Goal: Contribute content: Add original content to the website for others to see

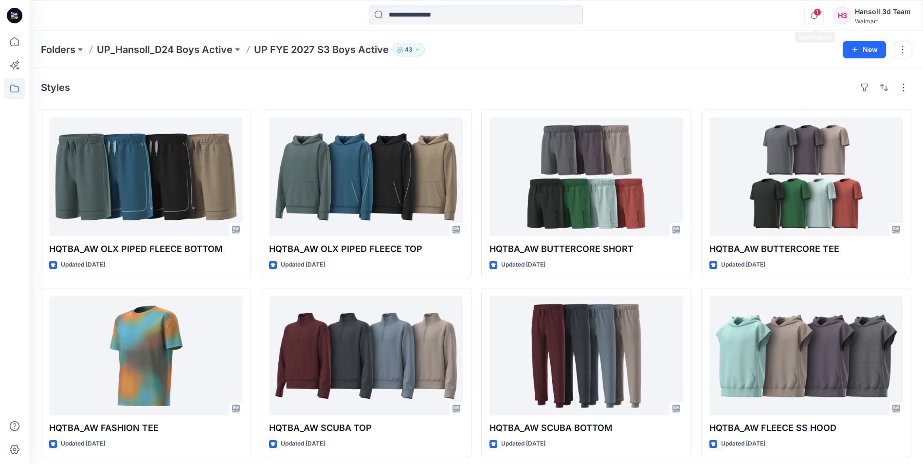
click at [815, 14] on icon "button" at bounding box center [814, 15] width 18 height 19
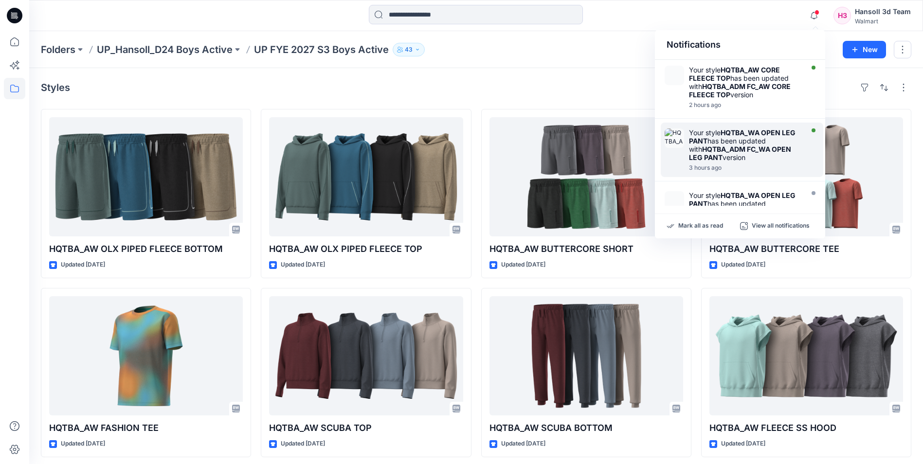
click at [741, 150] on strong "HQTBA_ADM FC_WA OPEN LEG PANT" at bounding box center [740, 153] width 102 height 17
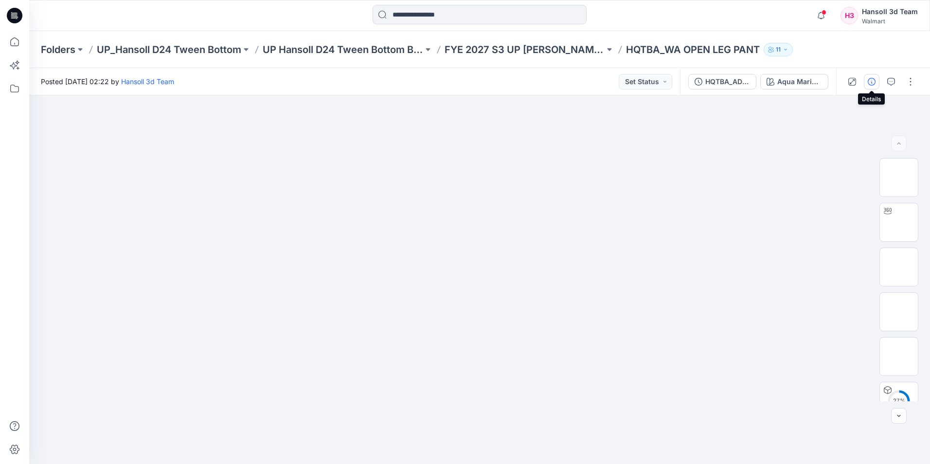
click at [870, 80] on icon "button" at bounding box center [872, 82] width 8 height 8
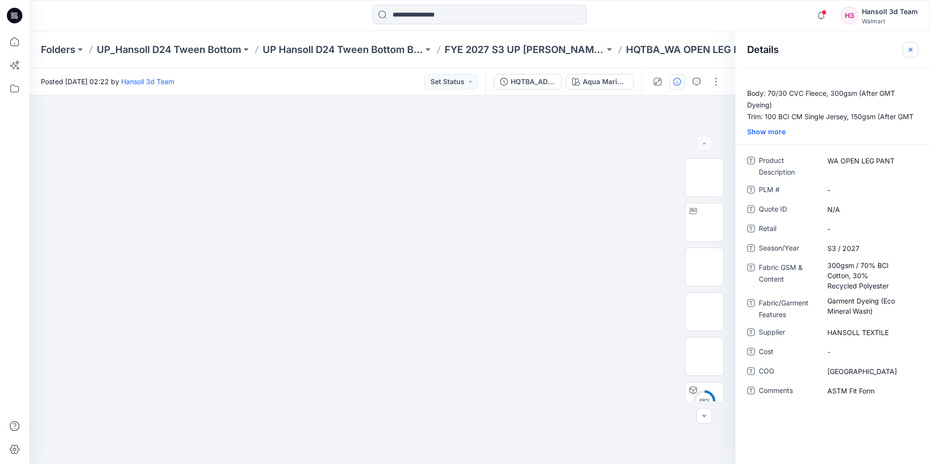
click at [916, 48] on button "button" at bounding box center [911, 50] width 16 height 16
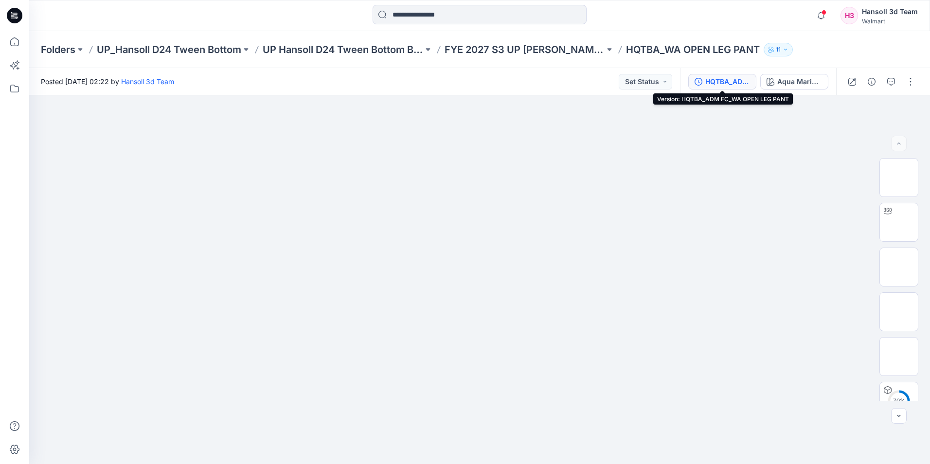
click at [700, 81] on icon "button" at bounding box center [699, 82] width 8 height 8
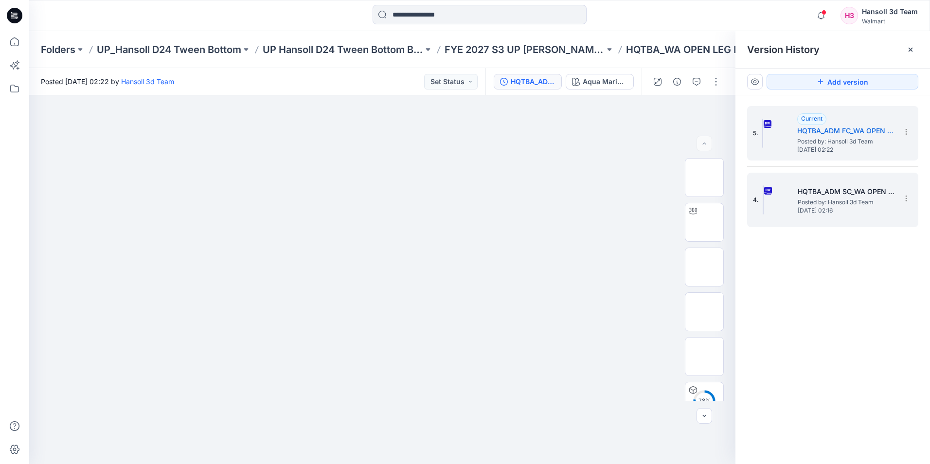
click at [835, 181] on div "4. HQTBA_ADM SC_WA OPEN LEG PANT Posted by: Hansoll 3d Team [DATE] 02:16" at bounding box center [826, 200] width 146 height 47
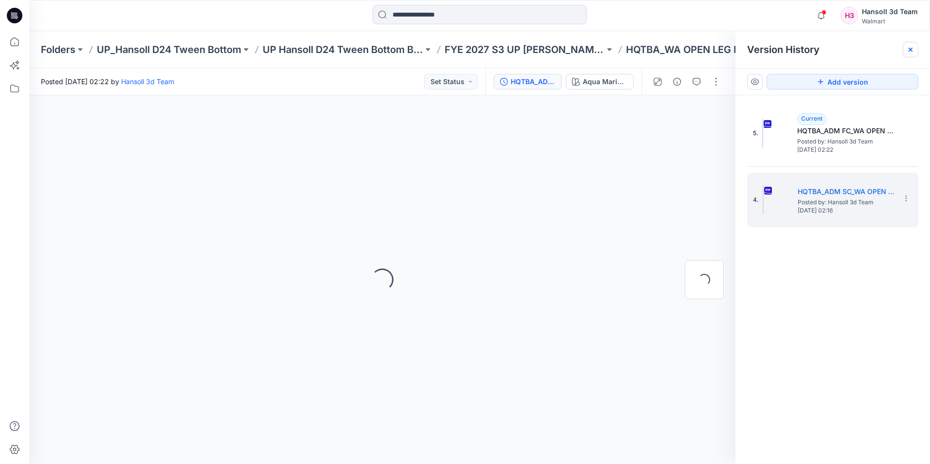
click at [912, 48] on icon at bounding box center [911, 50] width 4 height 4
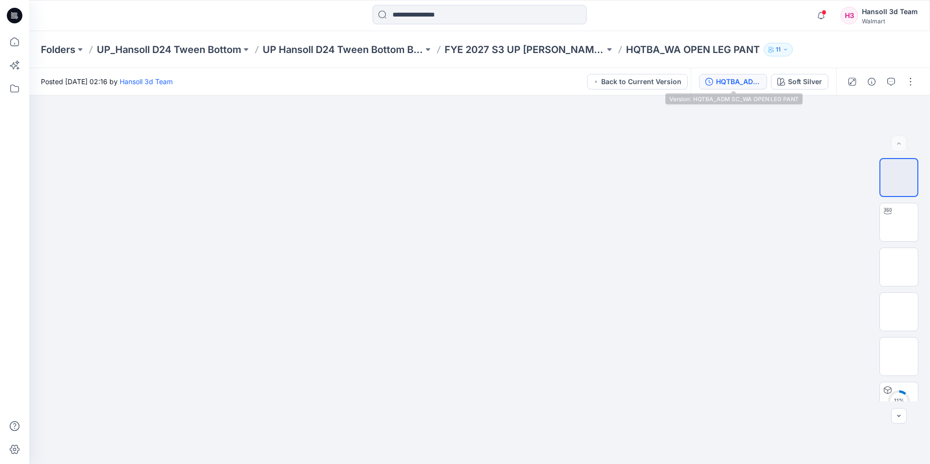
click at [742, 87] on div "HQTBA_ADM SC_WA OPEN LEG PANT" at bounding box center [738, 81] width 45 height 11
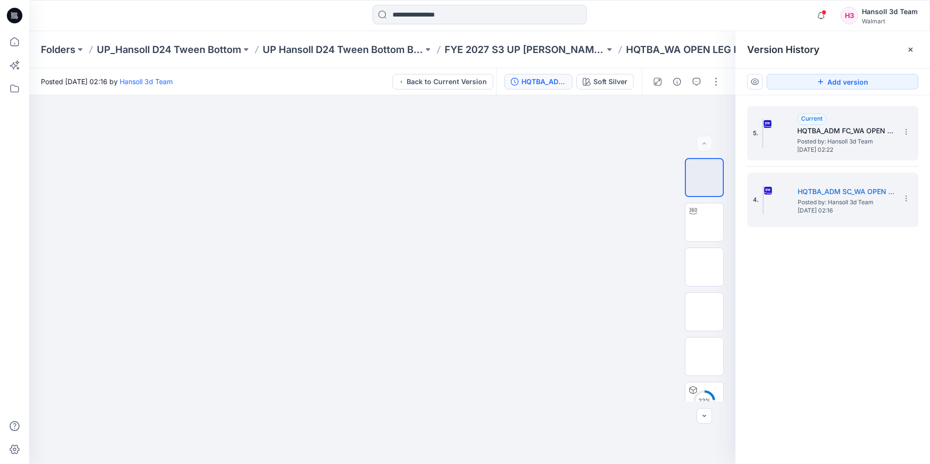
click at [813, 142] on span "Posted by: Hansoll 3d Team" at bounding box center [846, 142] width 97 height 10
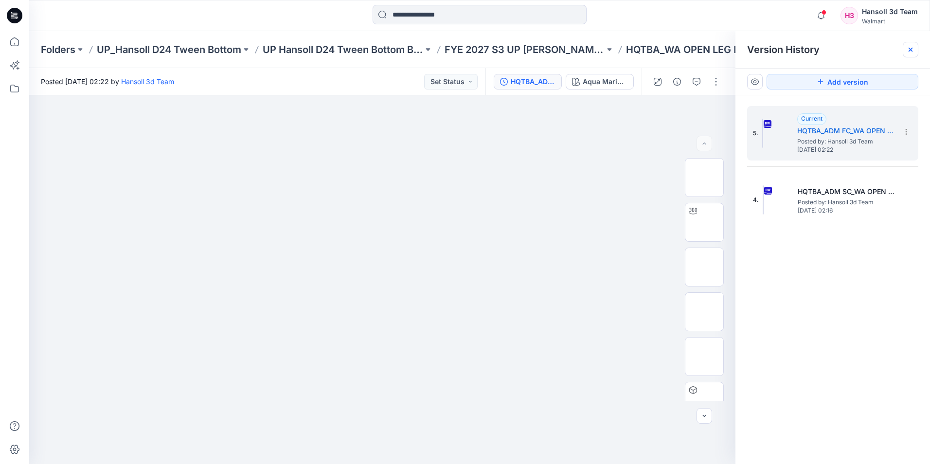
click at [907, 52] on icon at bounding box center [911, 50] width 8 height 8
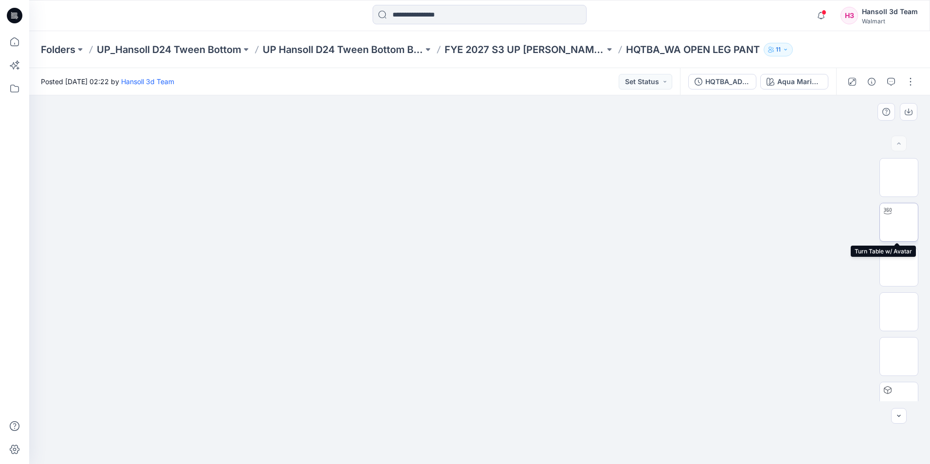
click at [899, 222] on img at bounding box center [899, 222] width 0 height 0
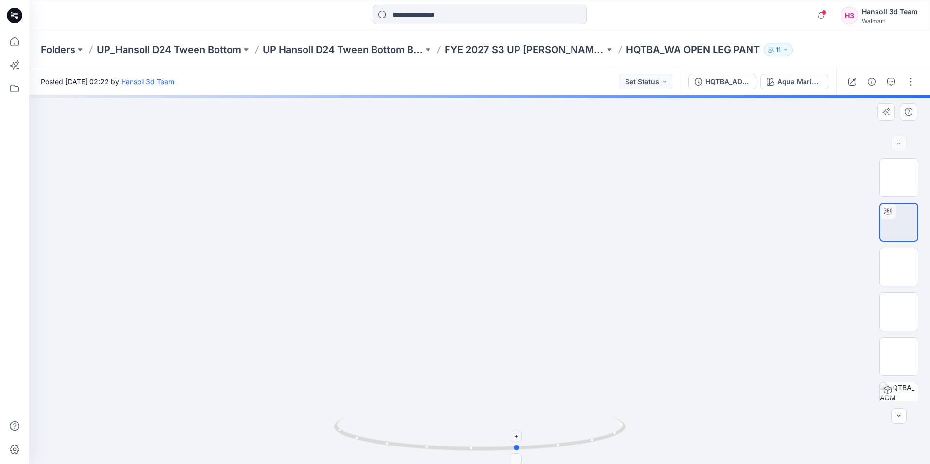
drag, startPoint x: 483, startPoint y: 448, endPoint x: 521, endPoint y: 447, distance: 38.5
click at [521, 447] on icon at bounding box center [481, 435] width 294 height 36
drag, startPoint x: 519, startPoint y: 447, endPoint x: 564, endPoint y: 447, distance: 45.3
click at [564, 447] on icon at bounding box center [481, 435] width 294 height 36
click at [913, 73] on div at bounding box center [881, 81] width 90 height 27
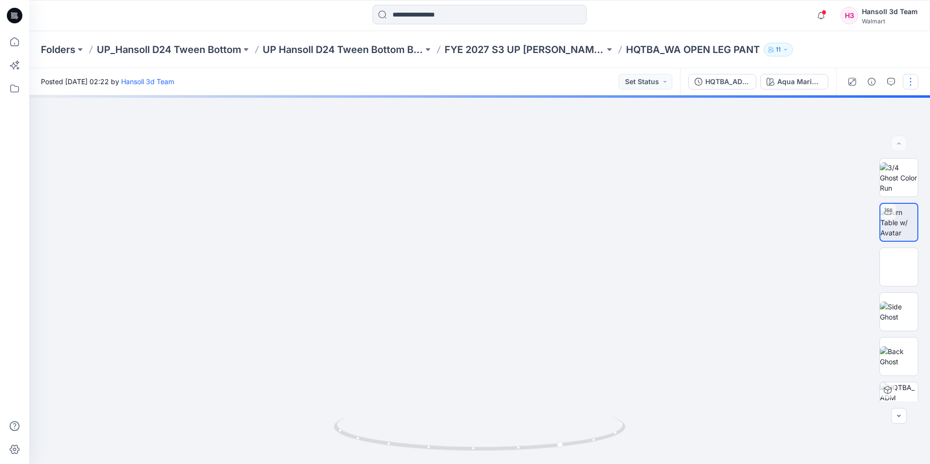
click at [913, 75] on button "button" at bounding box center [911, 82] width 16 height 16
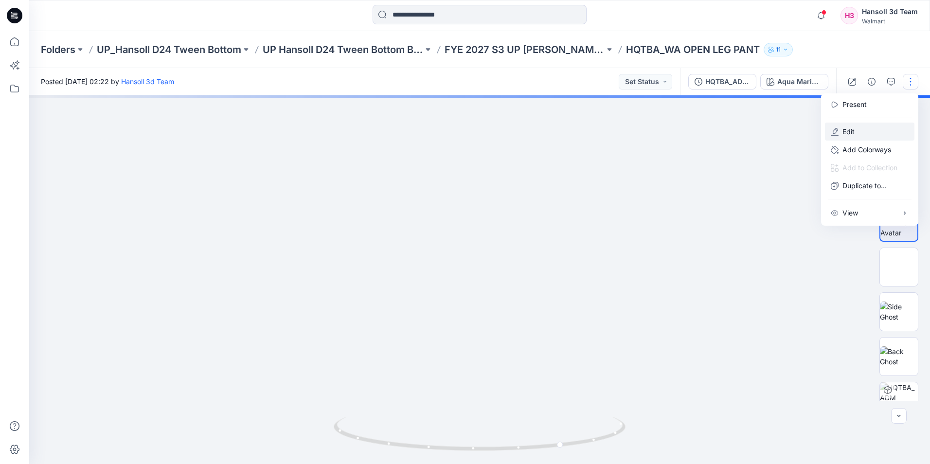
click at [854, 126] on button "Edit" at bounding box center [870, 132] width 90 height 18
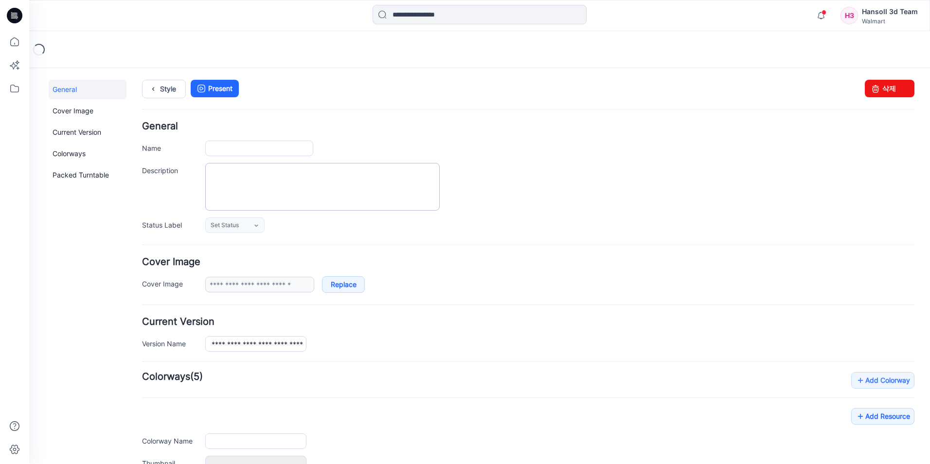
type input "**********"
type textarea "**********"
type input "**********"
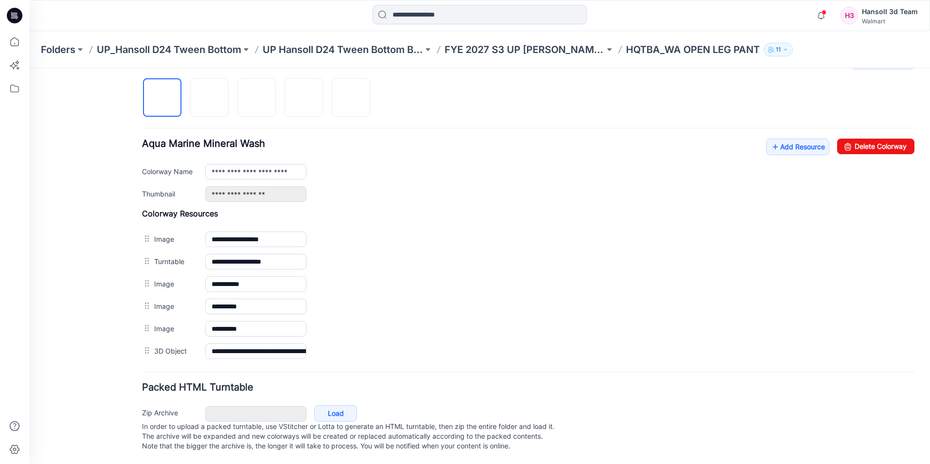
scroll to position [329, 0]
click at [778, 139] on link "Add Resource" at bounding box center [797, 147] width 63 height 17
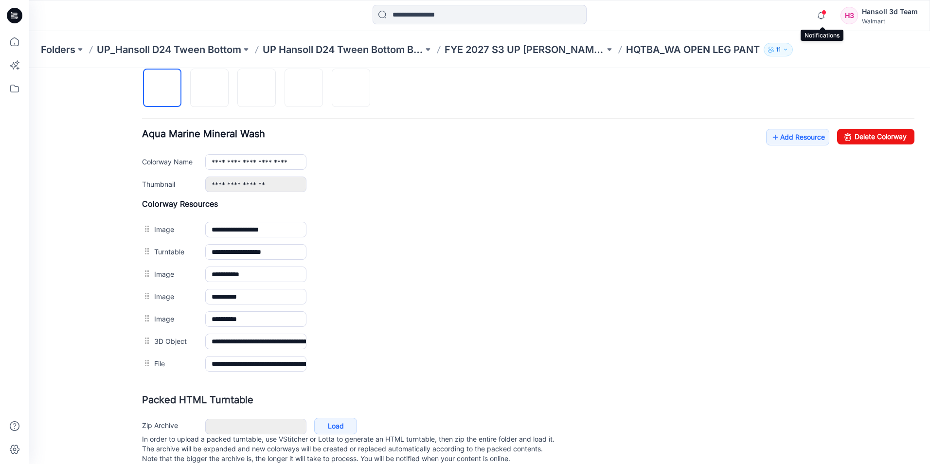
click at [827, 13] on span at bounding box center [824, 12] width 5 height 5
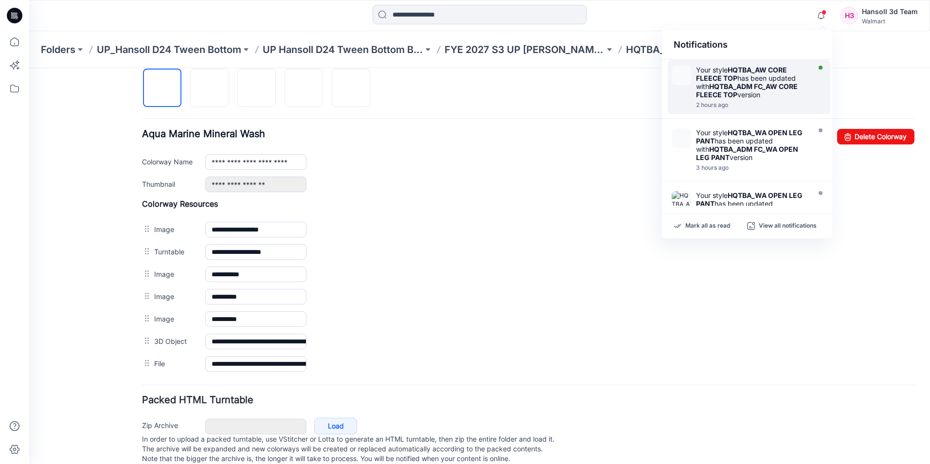
click at [785, 73] on strong "HQTBA_AW CORE FLEECE TOP" at bounding box center [741, 74] width 91 height 17
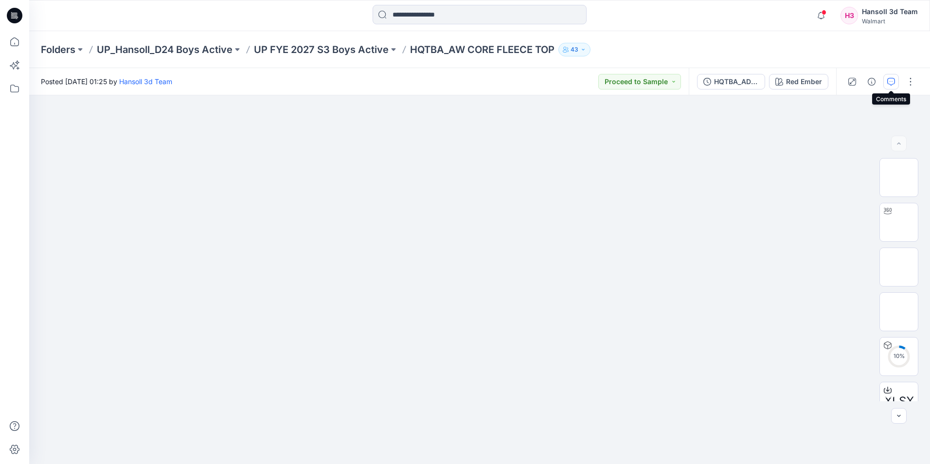
click at [894, 82] on icon "button" at bounding box center [892, 82] width 8 height 8
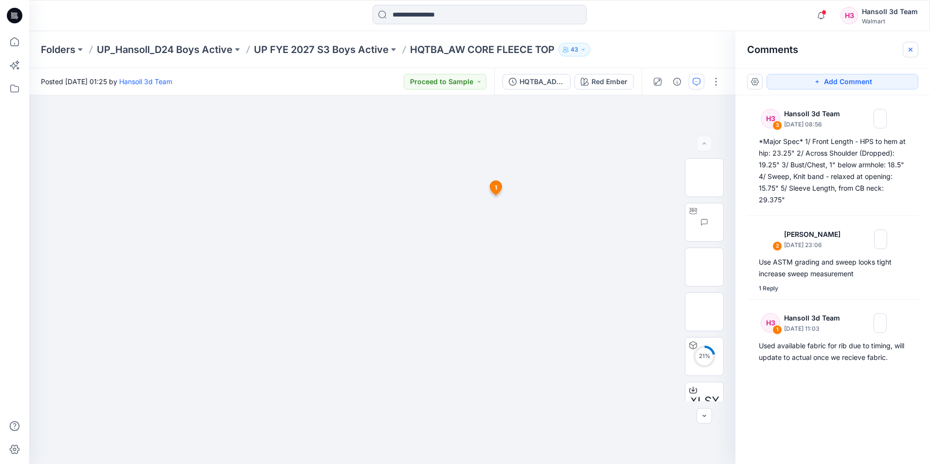
click at [912, 54] on button "button" at bounding box center [911, 50] width 16 height 16
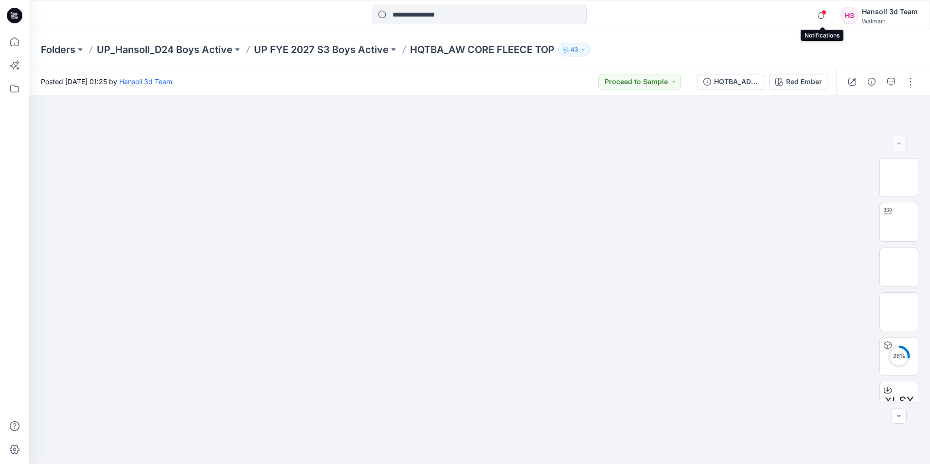
click at [823, 14] on span at bounding box center [824, 12] width 5 height 5
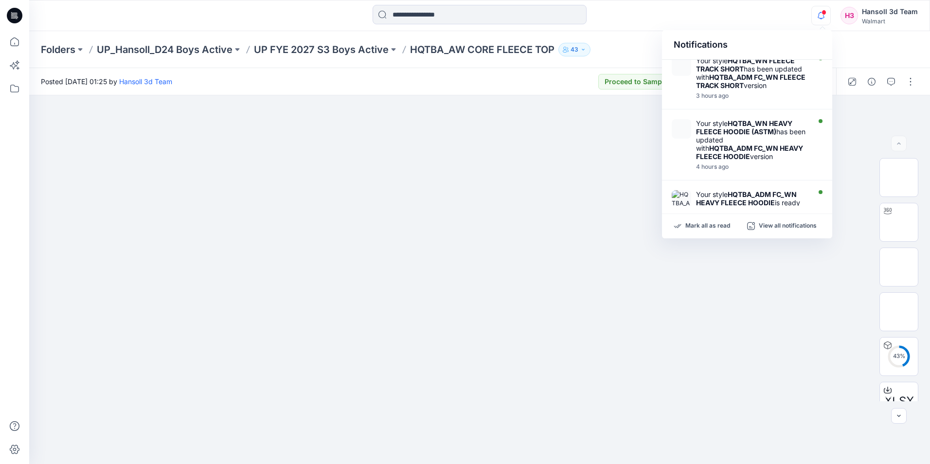
scroll to position [195, 0]
click at [513, 82] on div "Posted Tuesday, September 09, 2025 01:25 by Hansoll 3d Team Proceed to Sample" at bounding box center [359, 81] width 660 height 27
